Goal: Find specific page/section: Find specific page/section

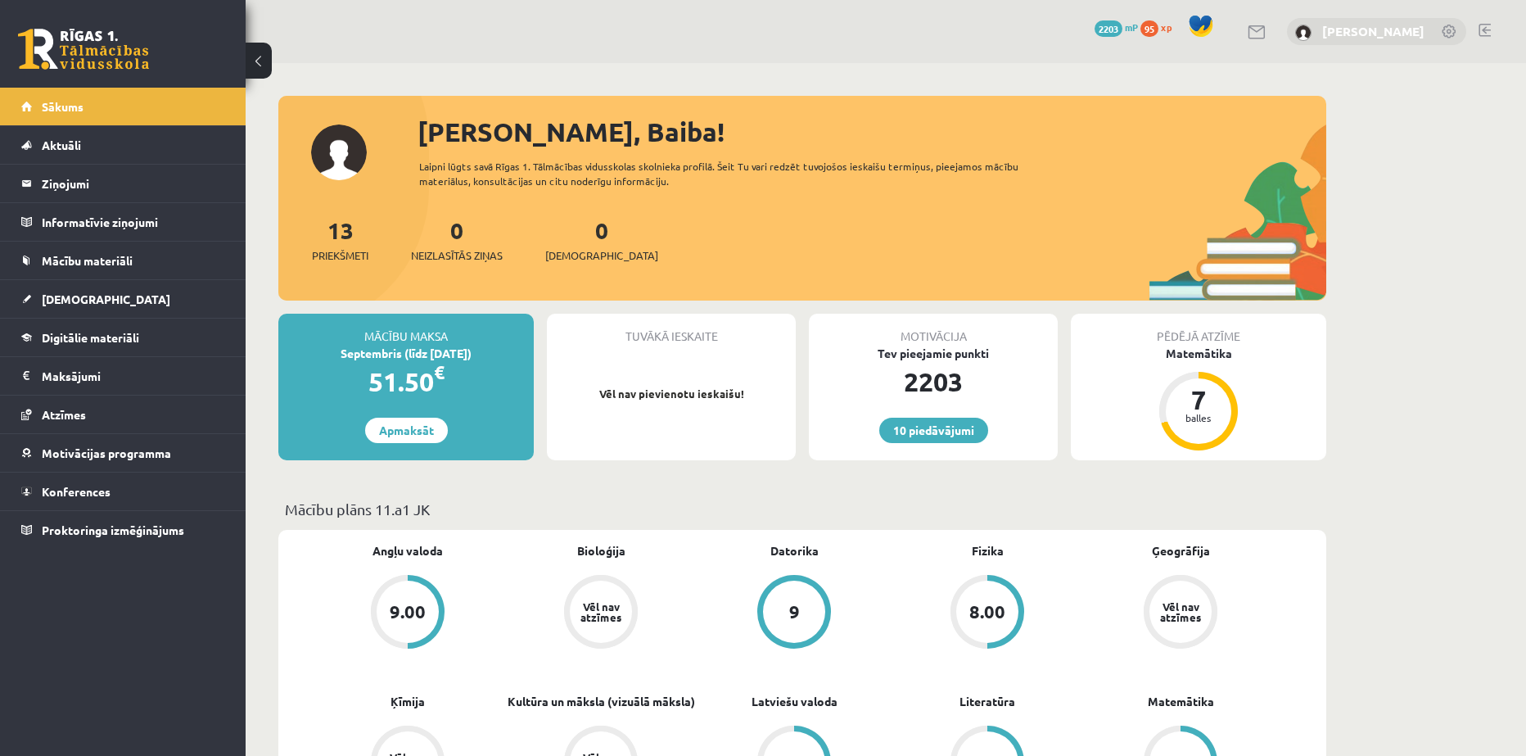
click at [1358, 34] on link "[PERSON_NAME]" at bounding box center [1374, 31] width 102 height 16
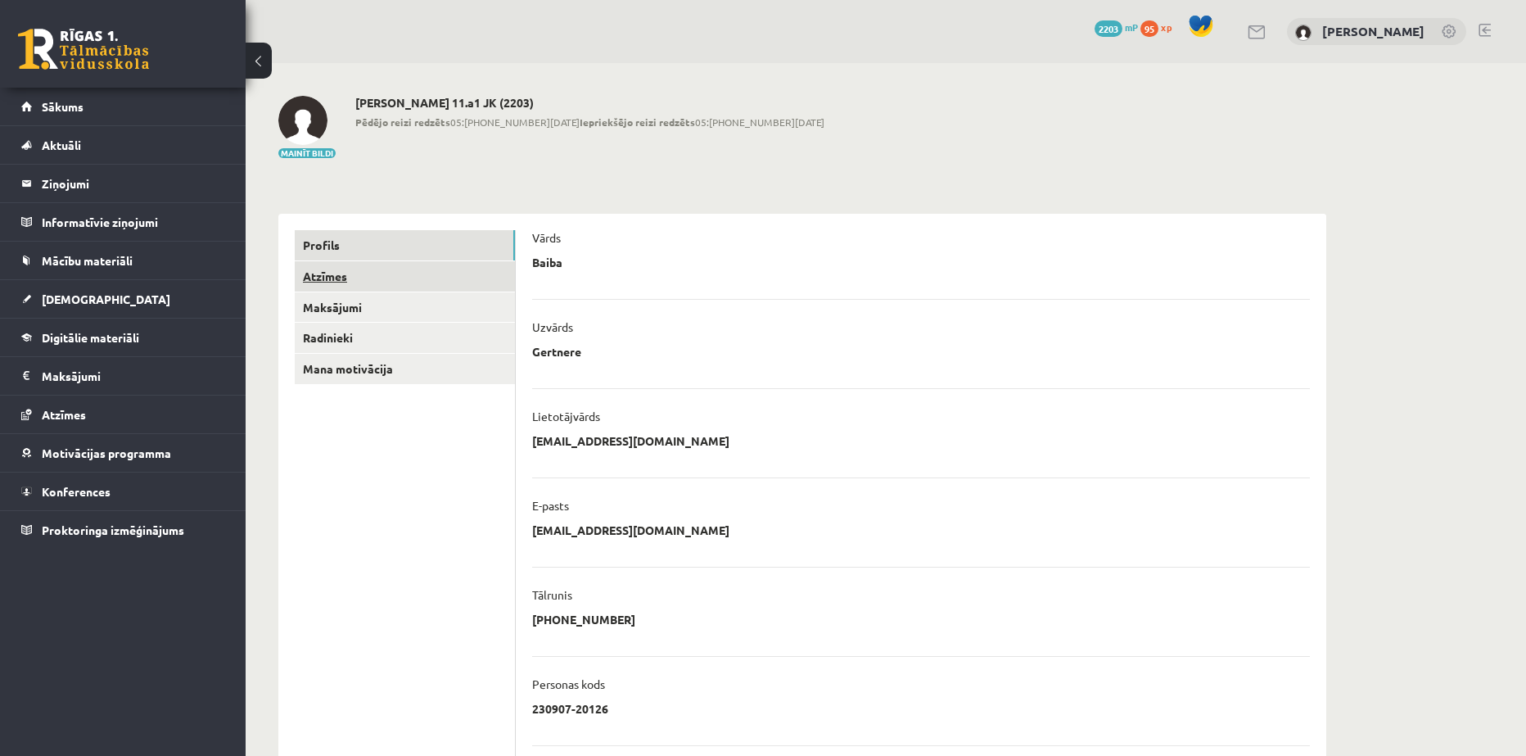
click at [339, 271] on link "Atzīmes" at bounding box center [405, 276] width 220 height 30
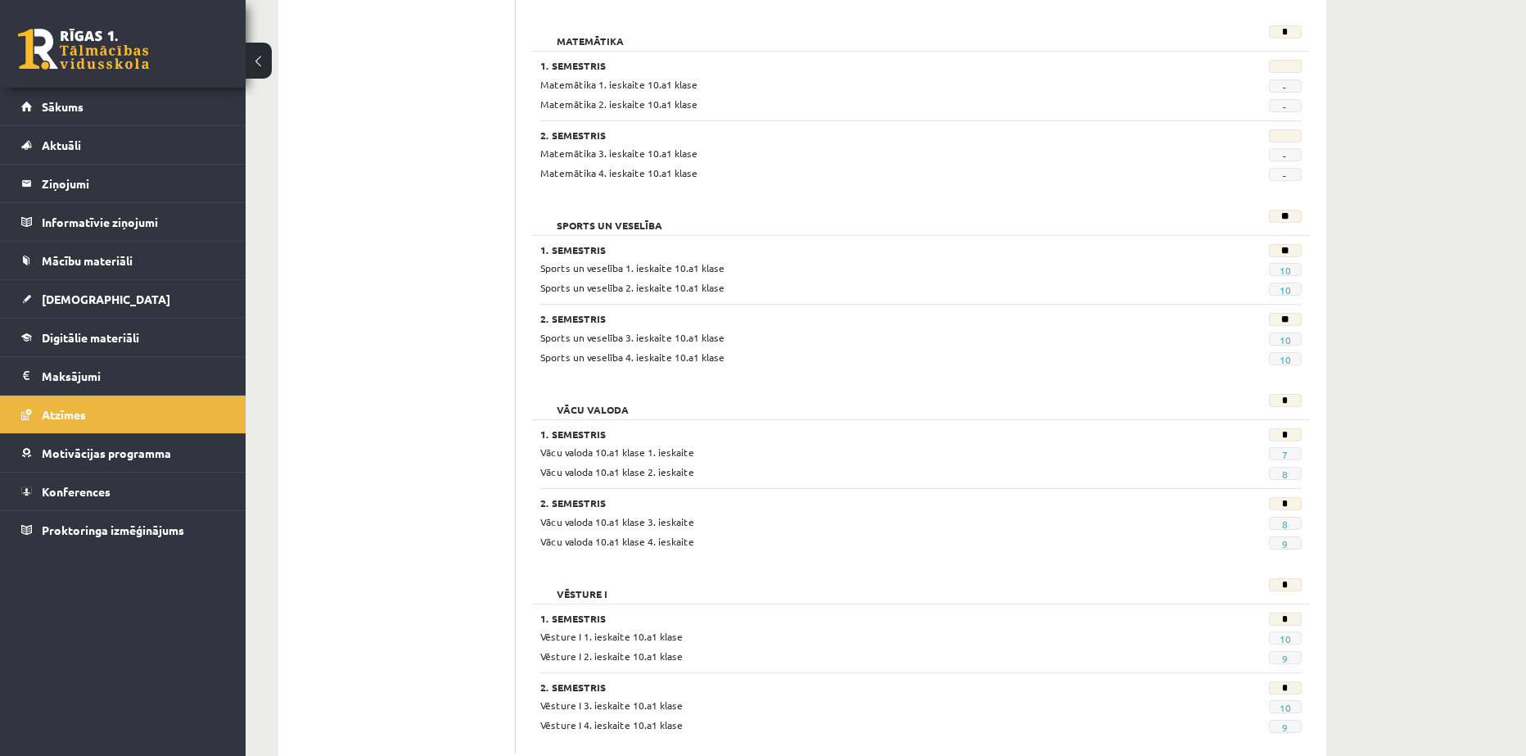
scroll to position [1725, 0]
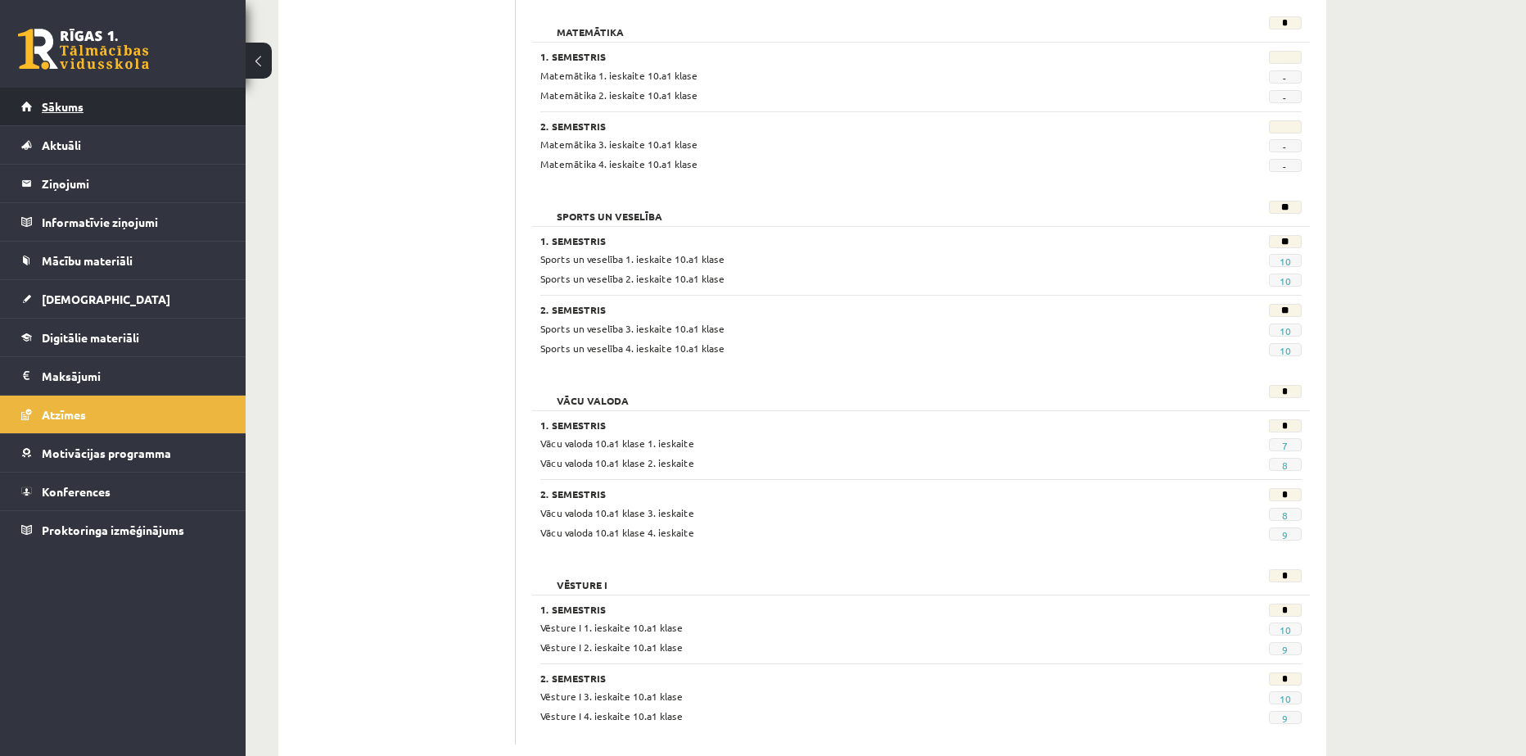
click at [71, 114] on link "Sākums" at bounding box center [123, 107] width 204 height 38
